Goal: Task Accomplishment & Management: Use online tool/utility

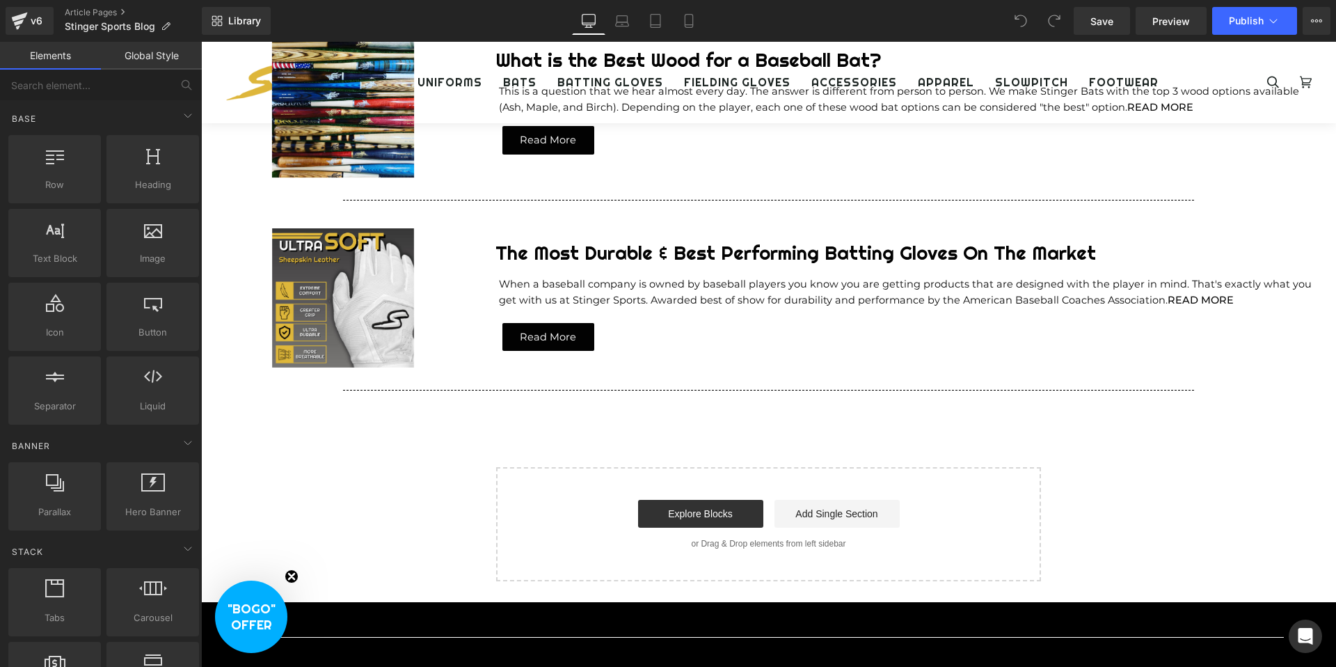
scroll to position [255, 0]
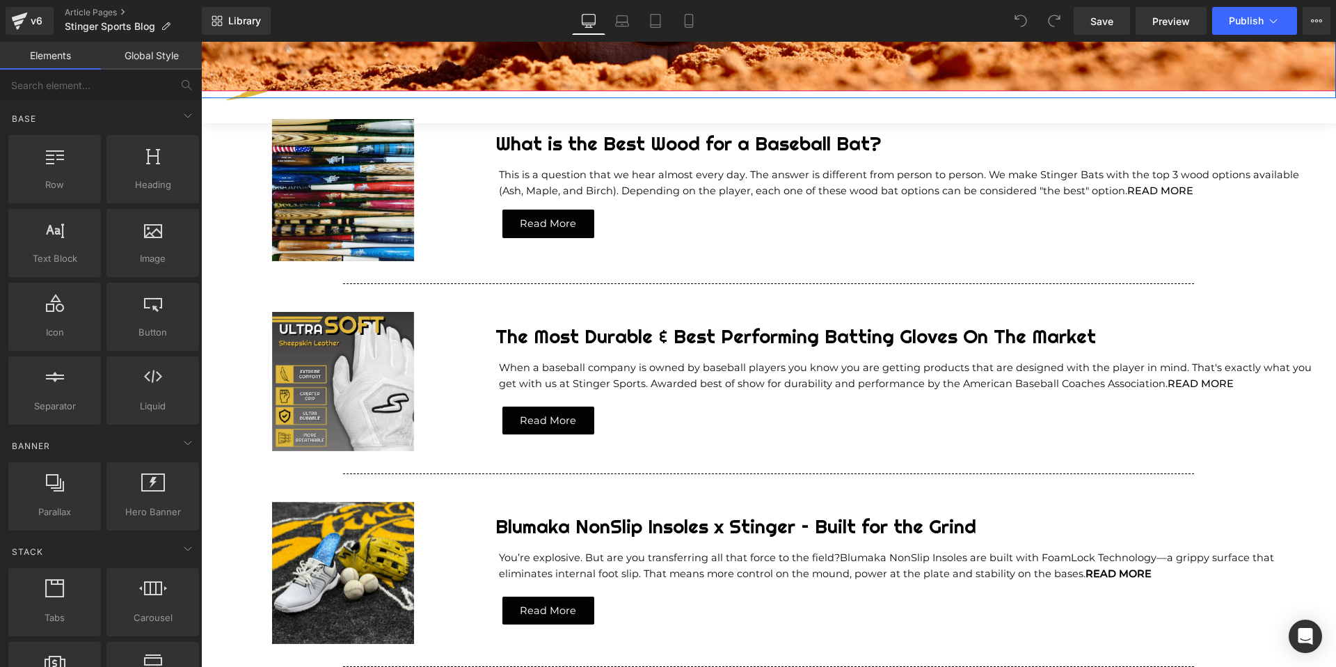
scroll to position [431, 0]
